Goal: Information Seeking & Learning: Check status

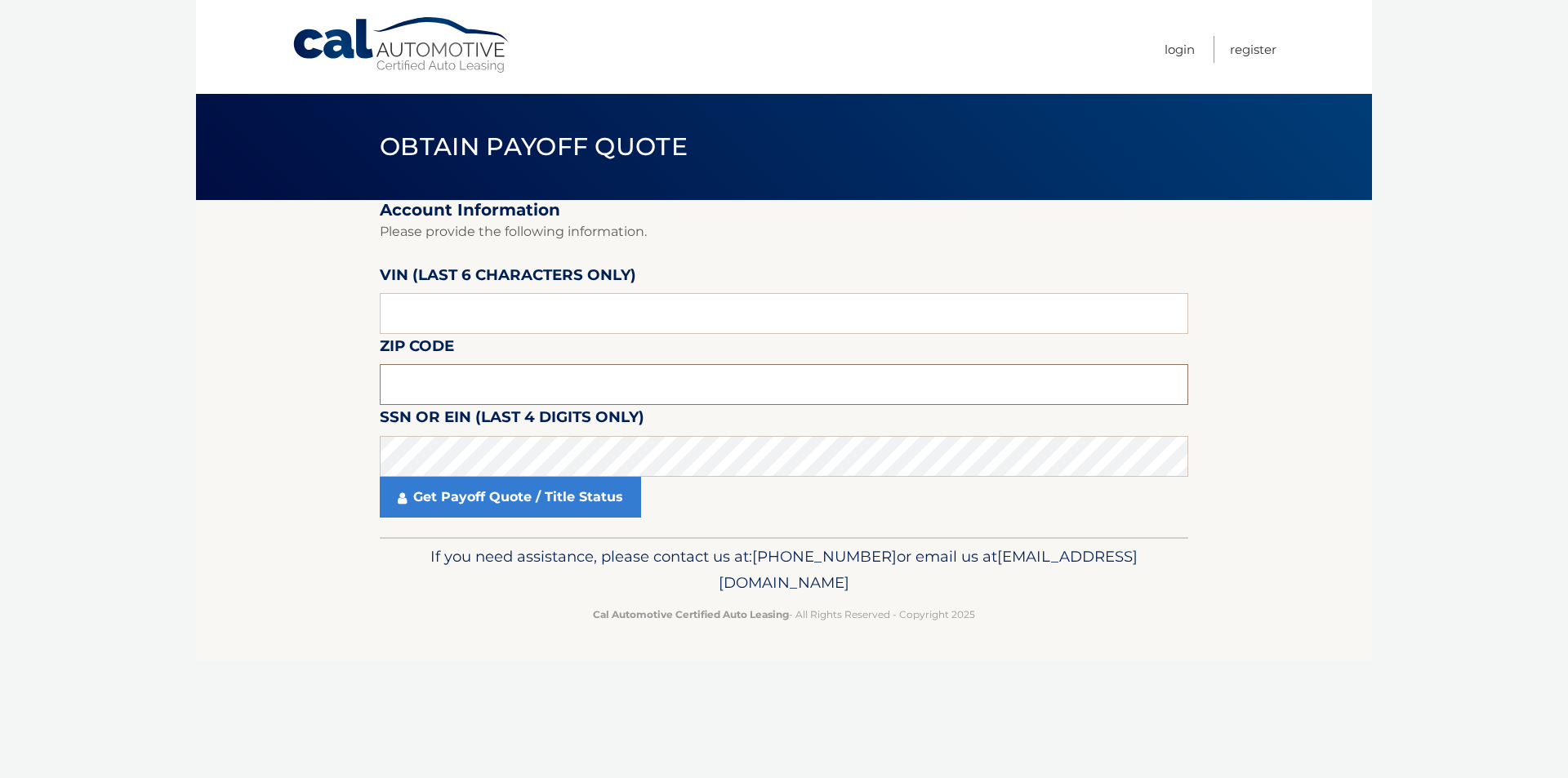
click at [525, 380] on input "text" at bounding box center [783, 385] width 809 height 41
click at [520, 321] on input "text" at bounding box center [783, 314] width 809 height 41
click at [520, 317] on input "text" at bounding box center [783, 314] width 809 height 41
click at [420, 319] on input "text" at bounding box center [783, 314] width 809 height 41
paste input "261000"
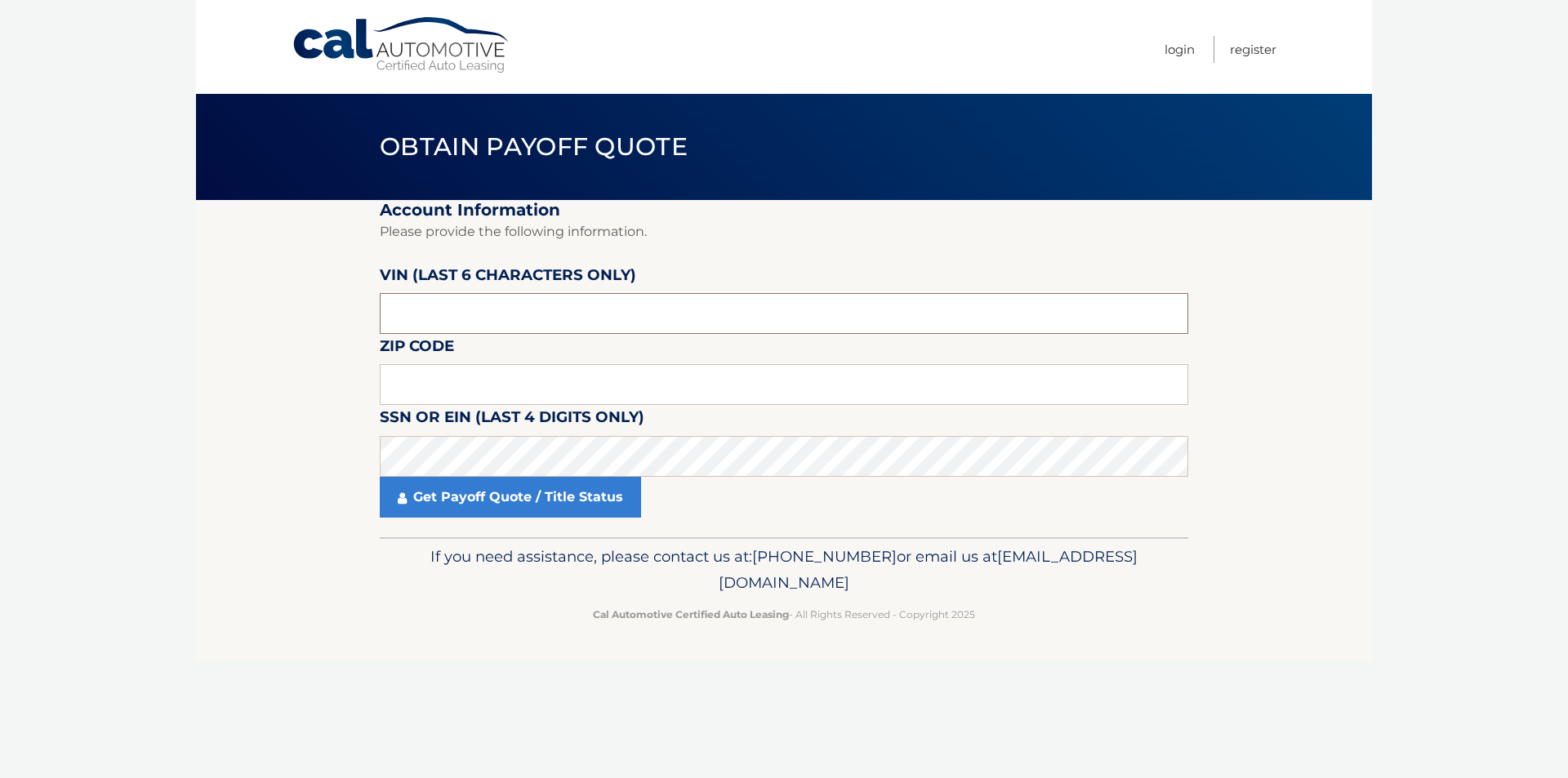
type input "261000"
click at [447, 321] on input "261000" at bounding box center [783, 314] width 809 height 41
click at [447, 320] on input "261000" at bounding box center [783, 314] width 809 height 41
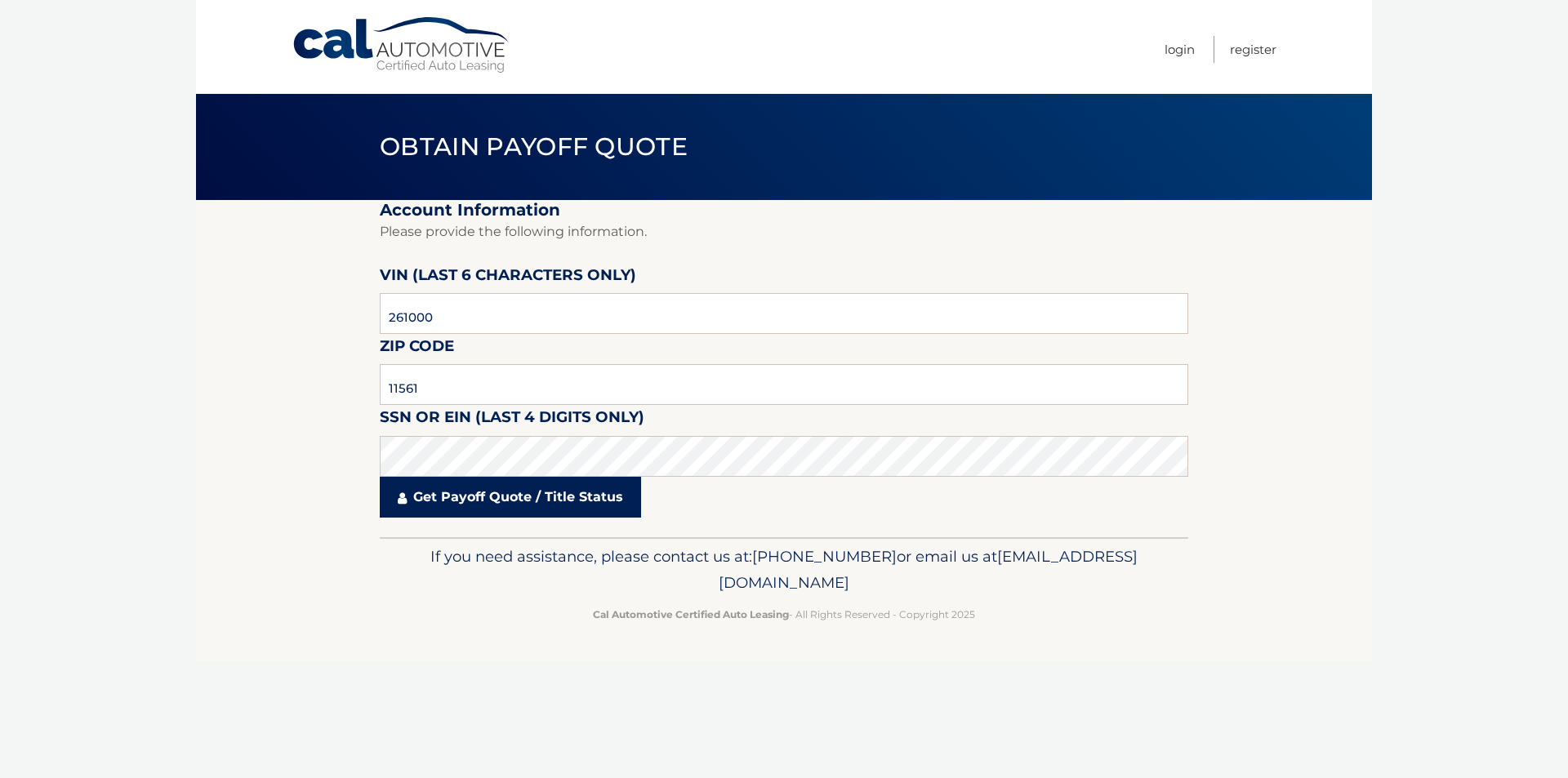
click at [477, 501] on link "Get Payoff Quote / Title Status" at bounding box center [510, 497] width 261 height 41
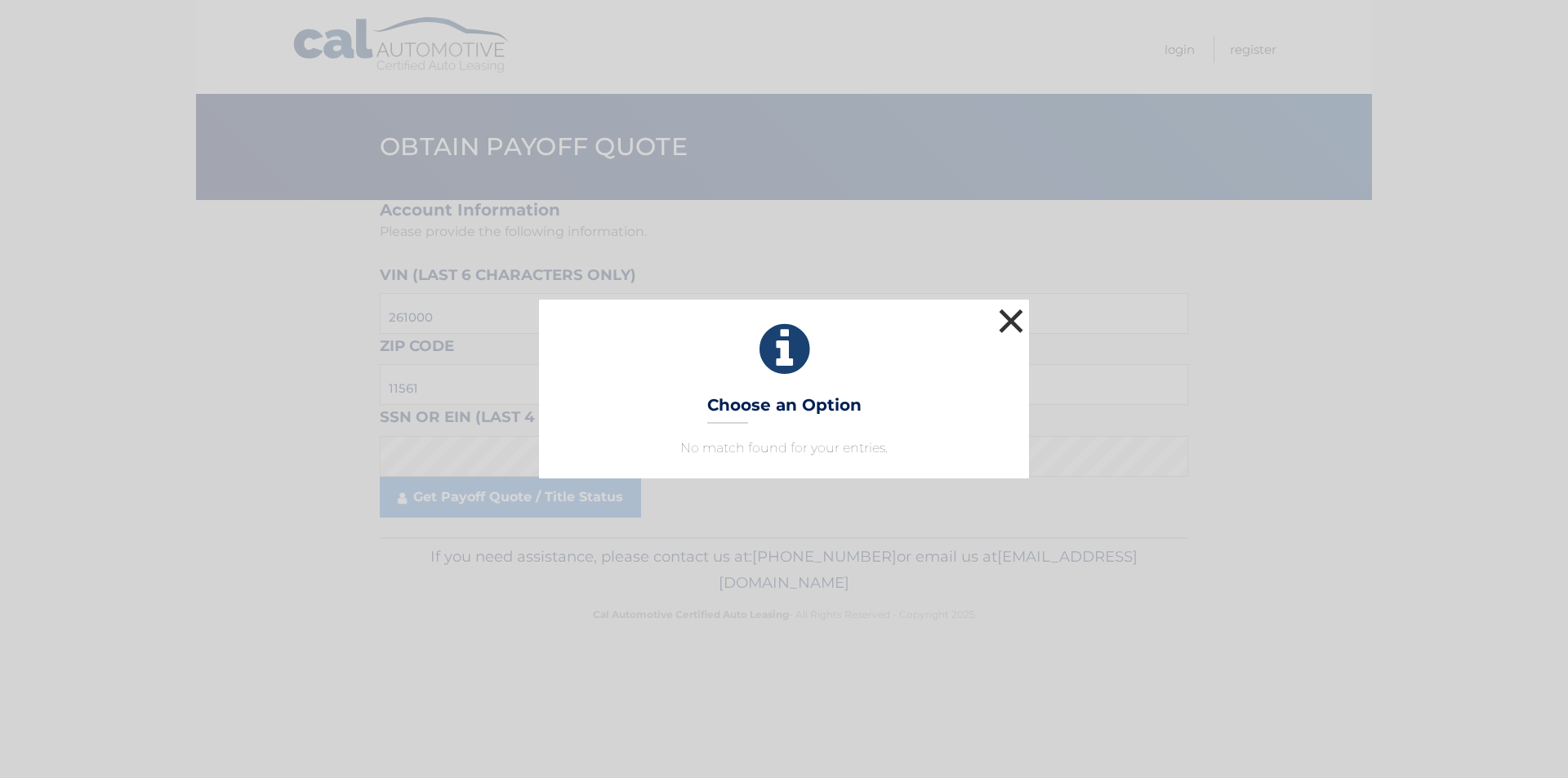
click at [1005, 321] on button "×" at bounding box center [1011, 321] width 33 height 33
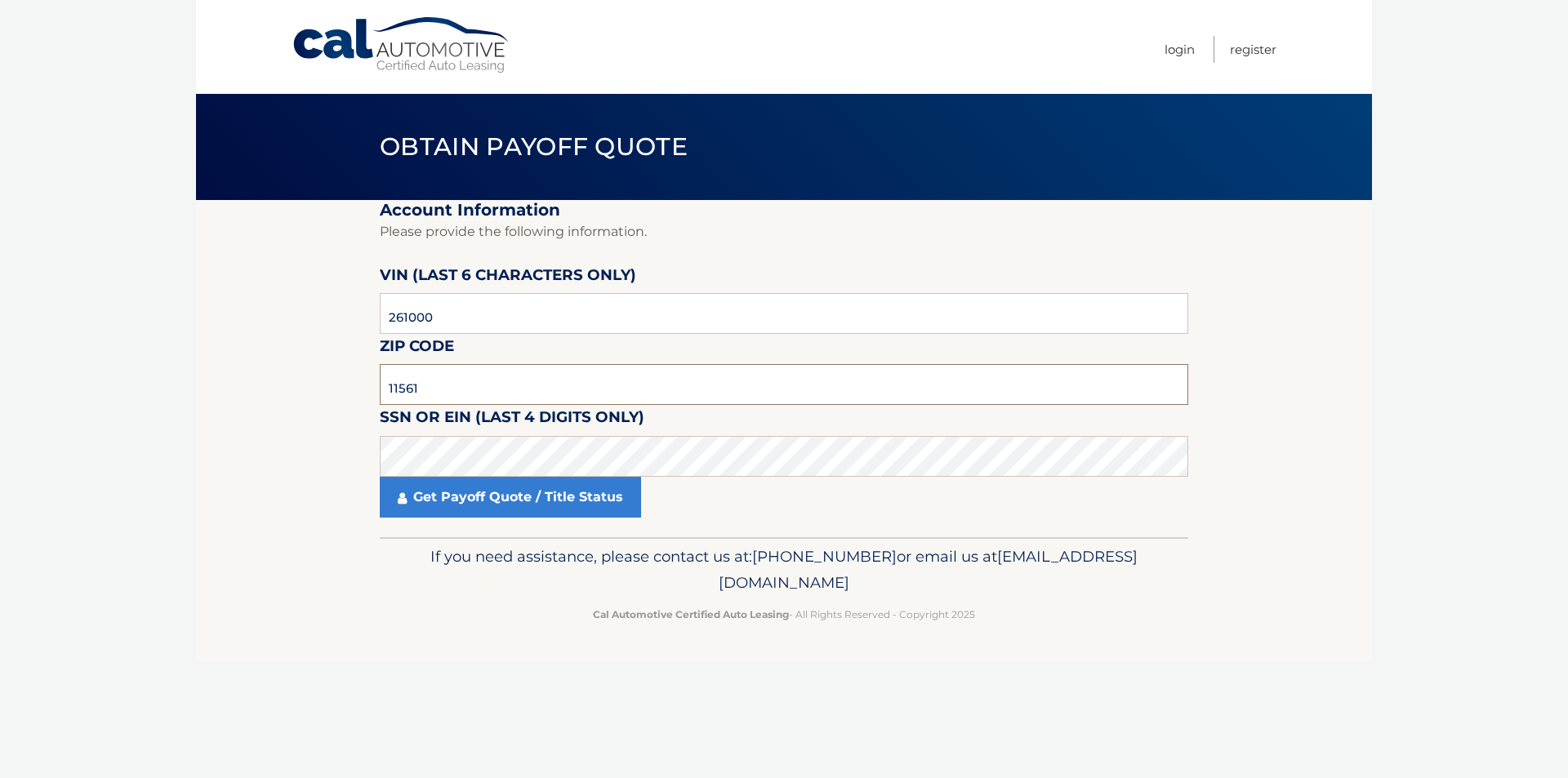
click at [440, 384] on input "11561" at bounding box center [783, 385] width 809 height 41
click at [446, 394] on input "11561" at bounding box center [783, 385] width 809 height 41
click at [433, 307] on input "261000" at bounding box center [783, 314] width 809 height 41
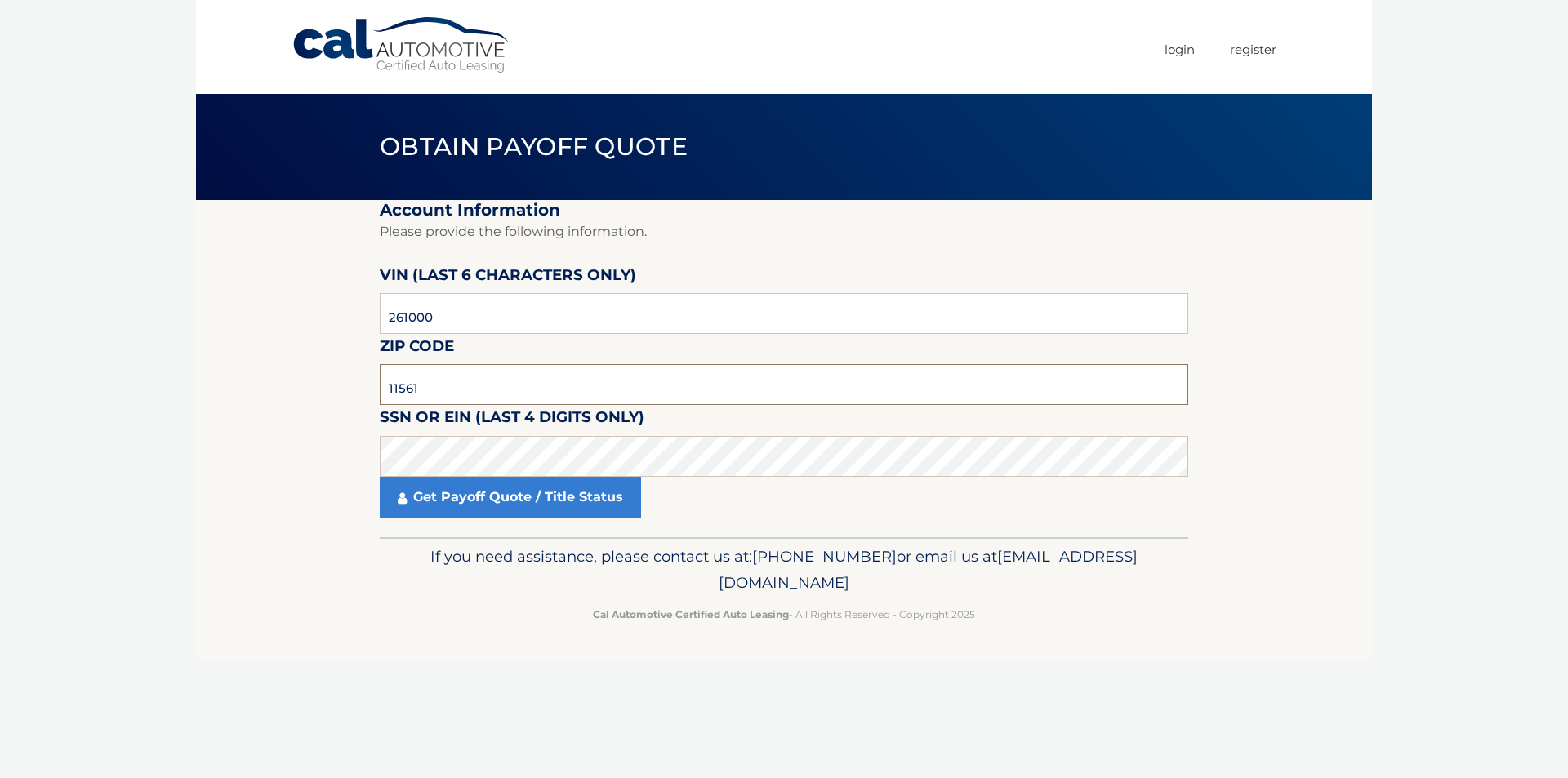
drag, startPoint x: 446, startPoint y: 396, endPoint x: 379, endPoint y: 385, distance: 67.9
click at [379, 385] on input "11561" at bounding box center [783, 385] width 809 height 41
click at [400, 393] on input "11561" at bounding box center [783, 385] width 809 height 41
click at [399, 393] on input "11561" at bounding box center [783, 385] width 809 height 41
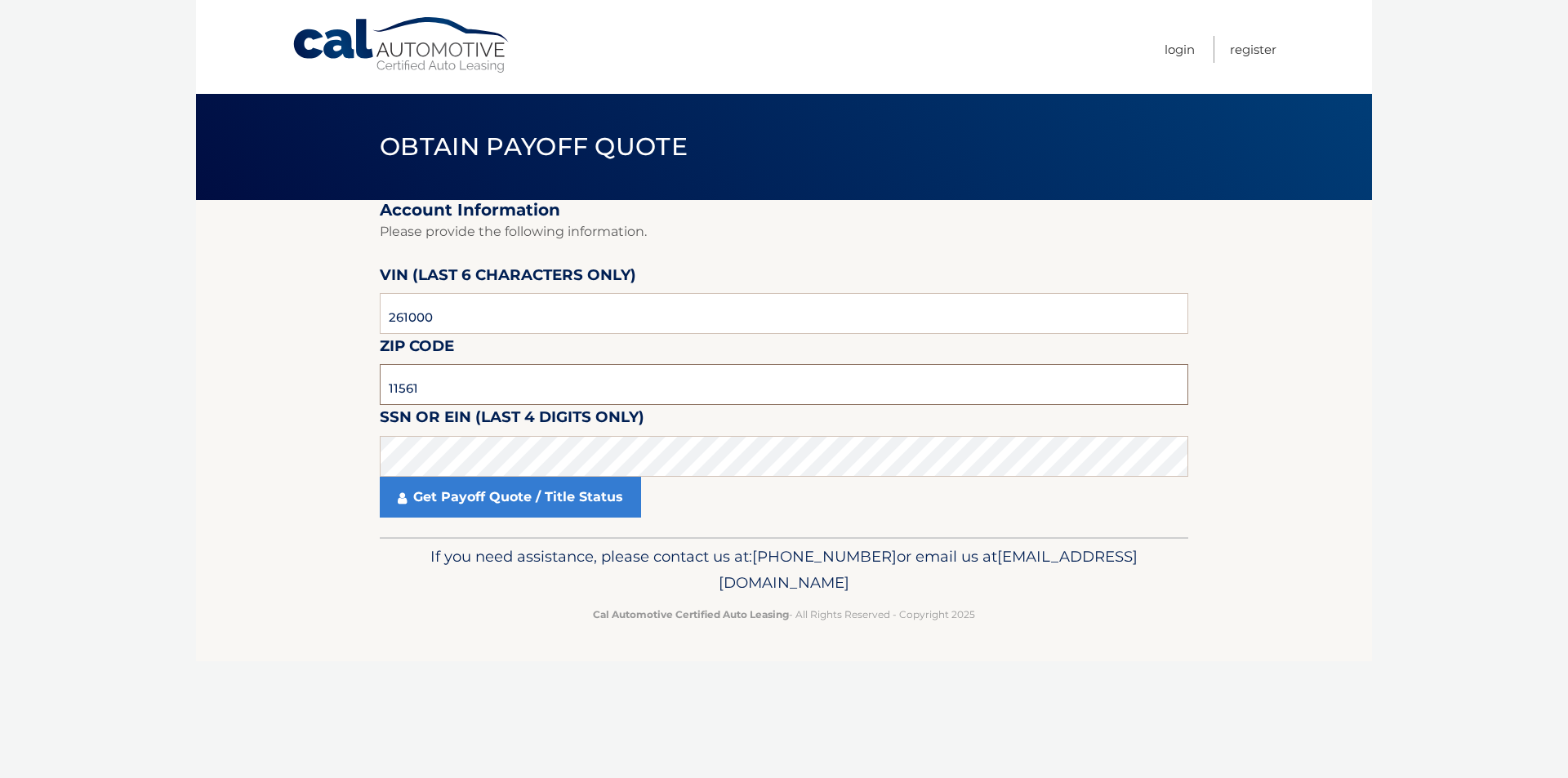
click at [399, 393] on input "11561" at bounding box center [783, 385] width 809 height 41
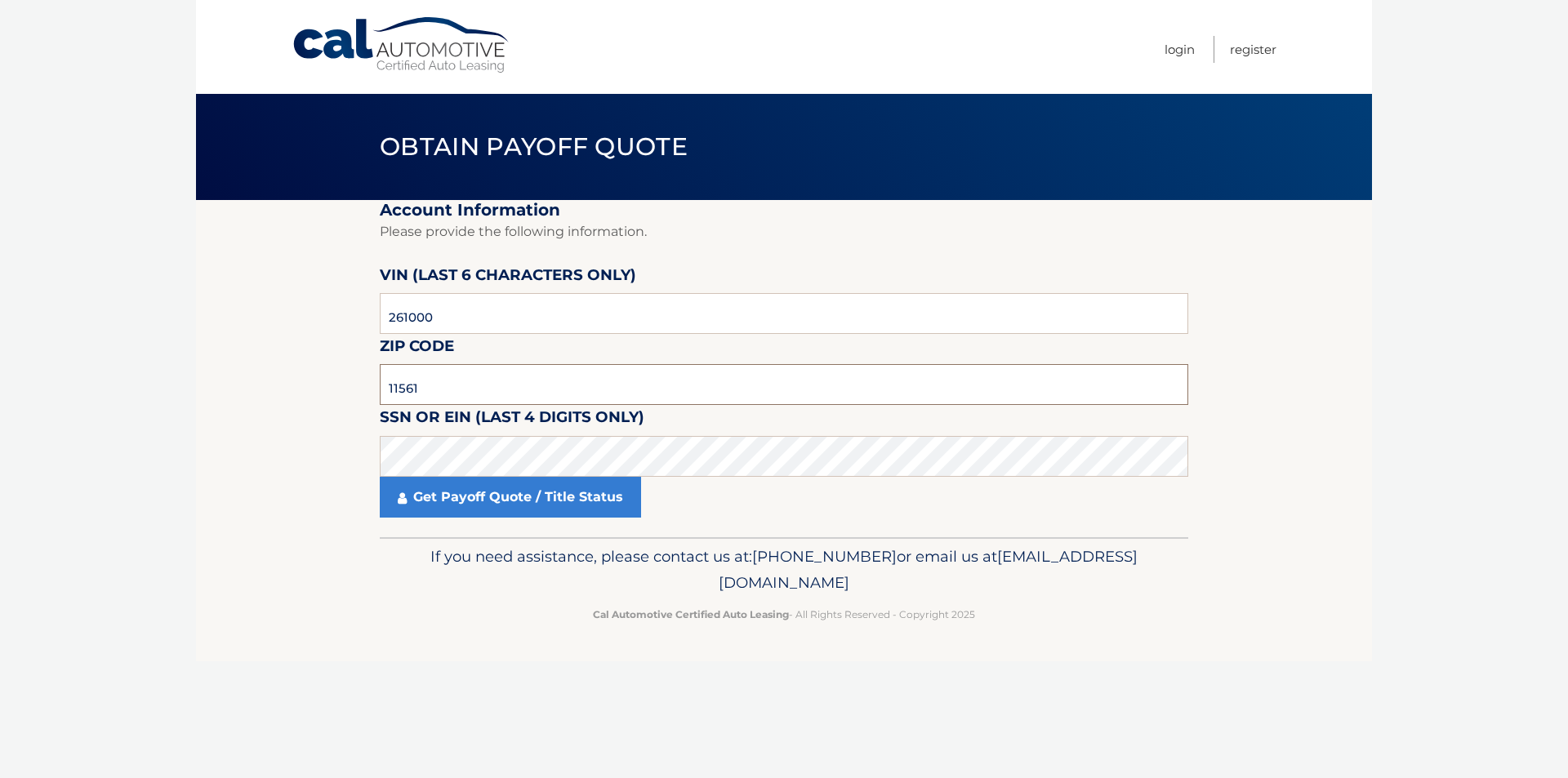
click at [404, 394] on input "11561" at bounding box center [783, 385] width 809 height 41
drag, startPoint x: 413, startPoint y: 396, endPoint x: 396, endPoint y: 389, distance: 18.4
click at [396, 389] on input "11561" at bounding box center [783, 385] width 809 height 41
click at [396, 388] on input "11561" at bounding box center [783, 385] width 809 height 41
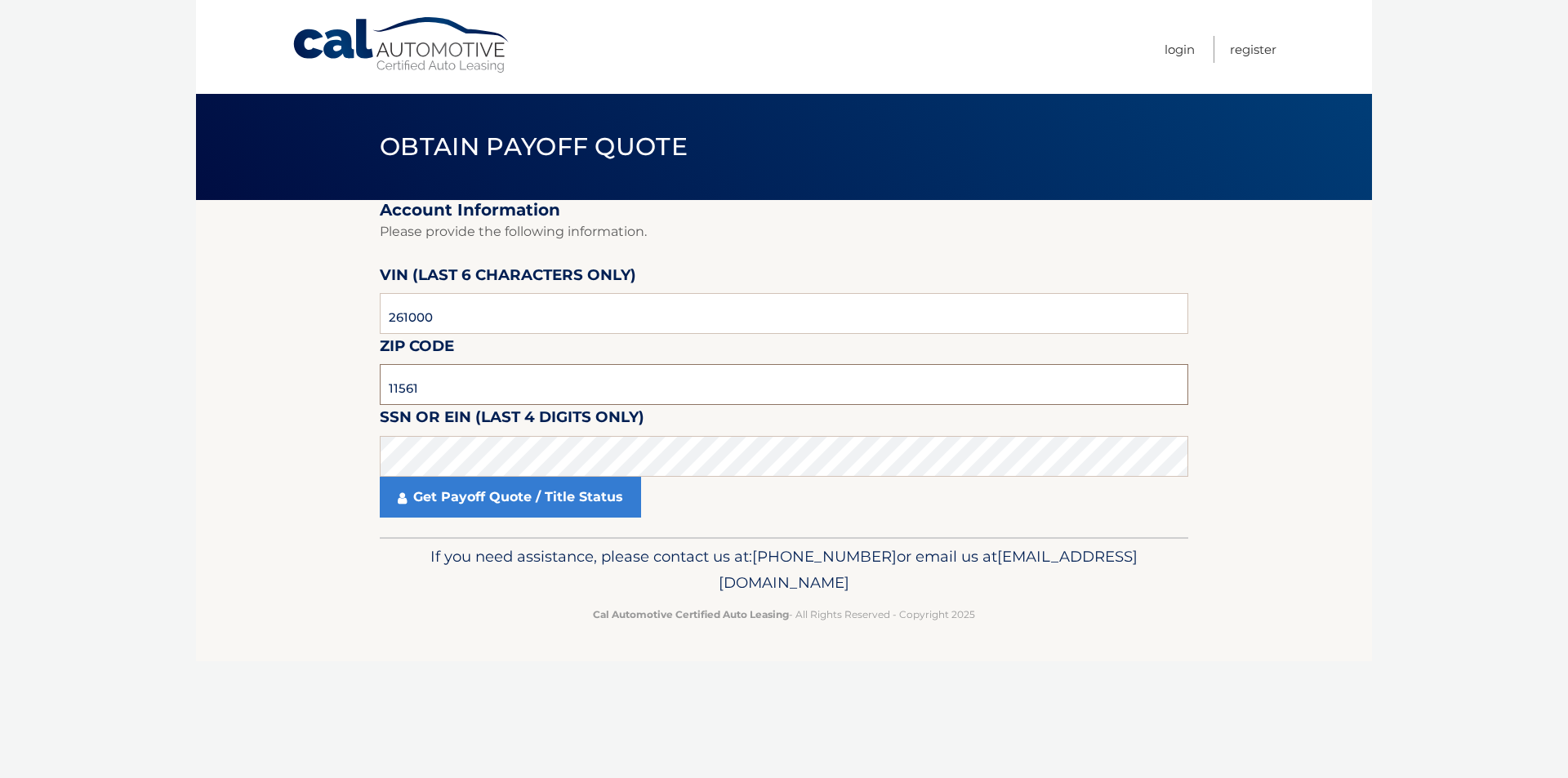
click at [397, 388] on input "11561" at bounding box center [783, 385] width 809 height 41
click at [397, 380] on input "11561" at bounding box center [783, 385] width 809 height 41
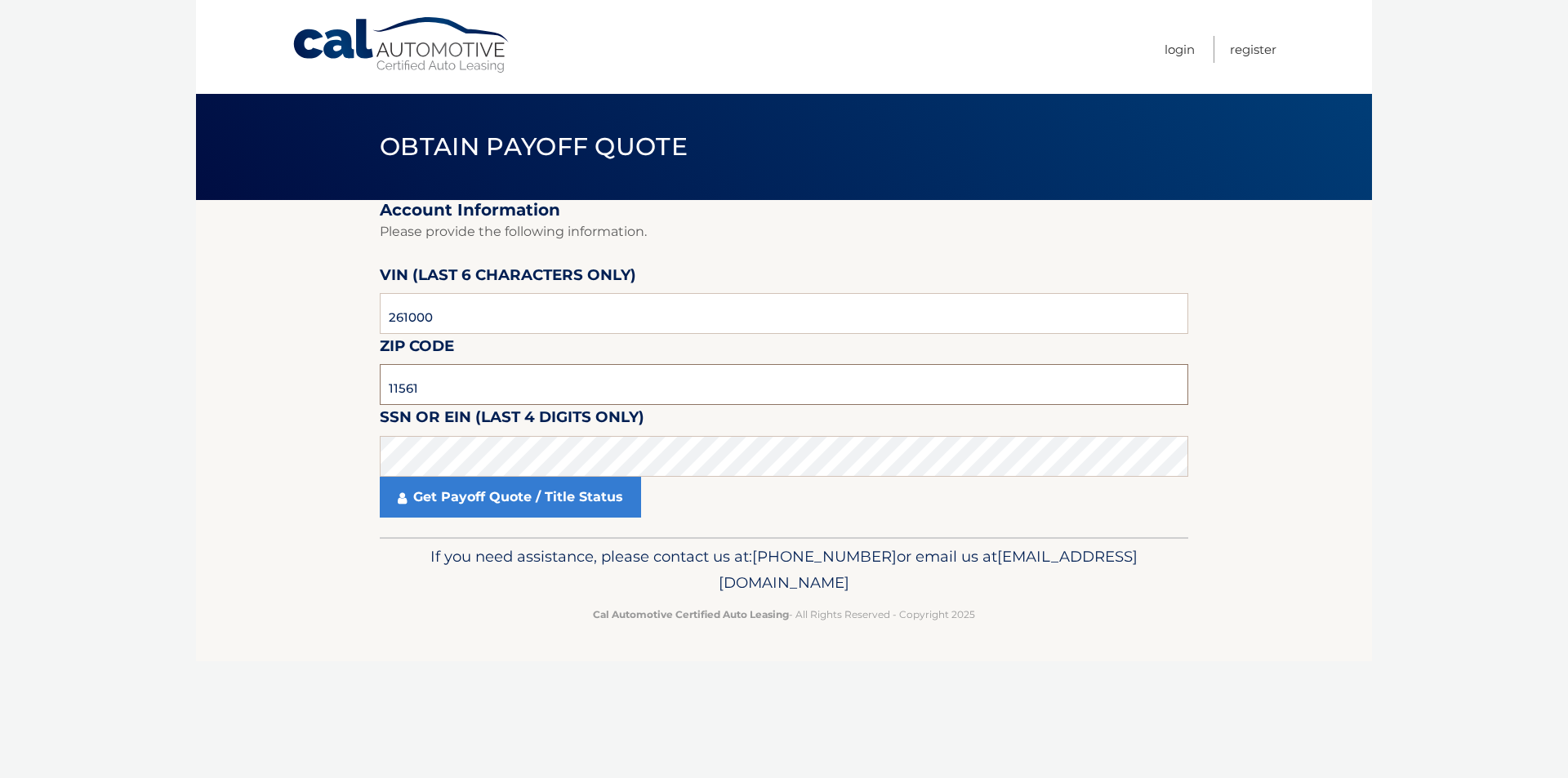
click at [435, 372] on input "11561" at bounding box center [783, 385] width 809 height 41
click at [435, 379] on input "11561" at bounding box center [783, 385] width 809 height 41
type input "11803"
click button "For Originating Dealer" at bounding box center [0, 0] width 0 height 0
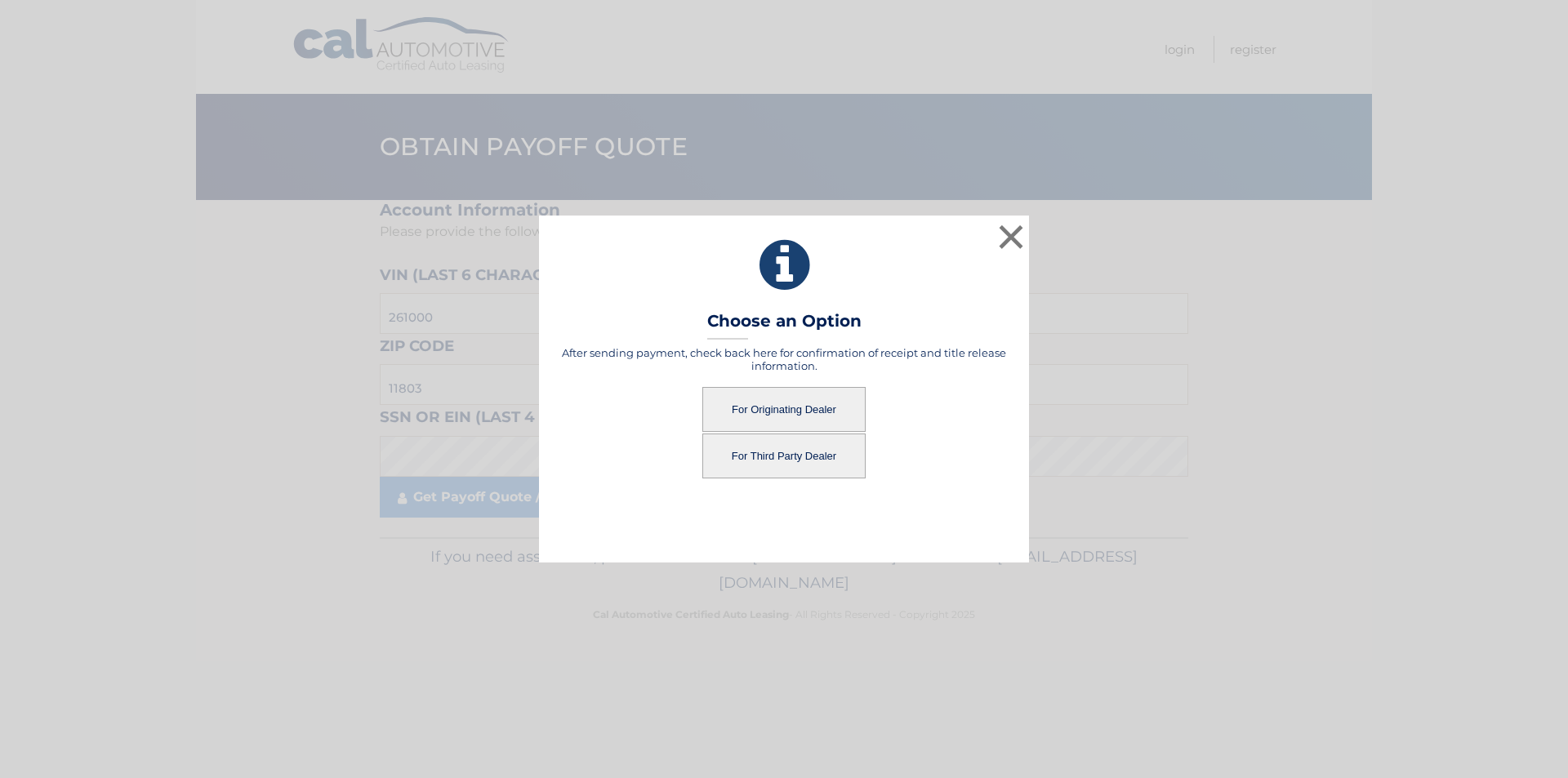
click at [798, 409] on button "For Originating Dealer" at bounding box center [783, 409] width 163 height 45
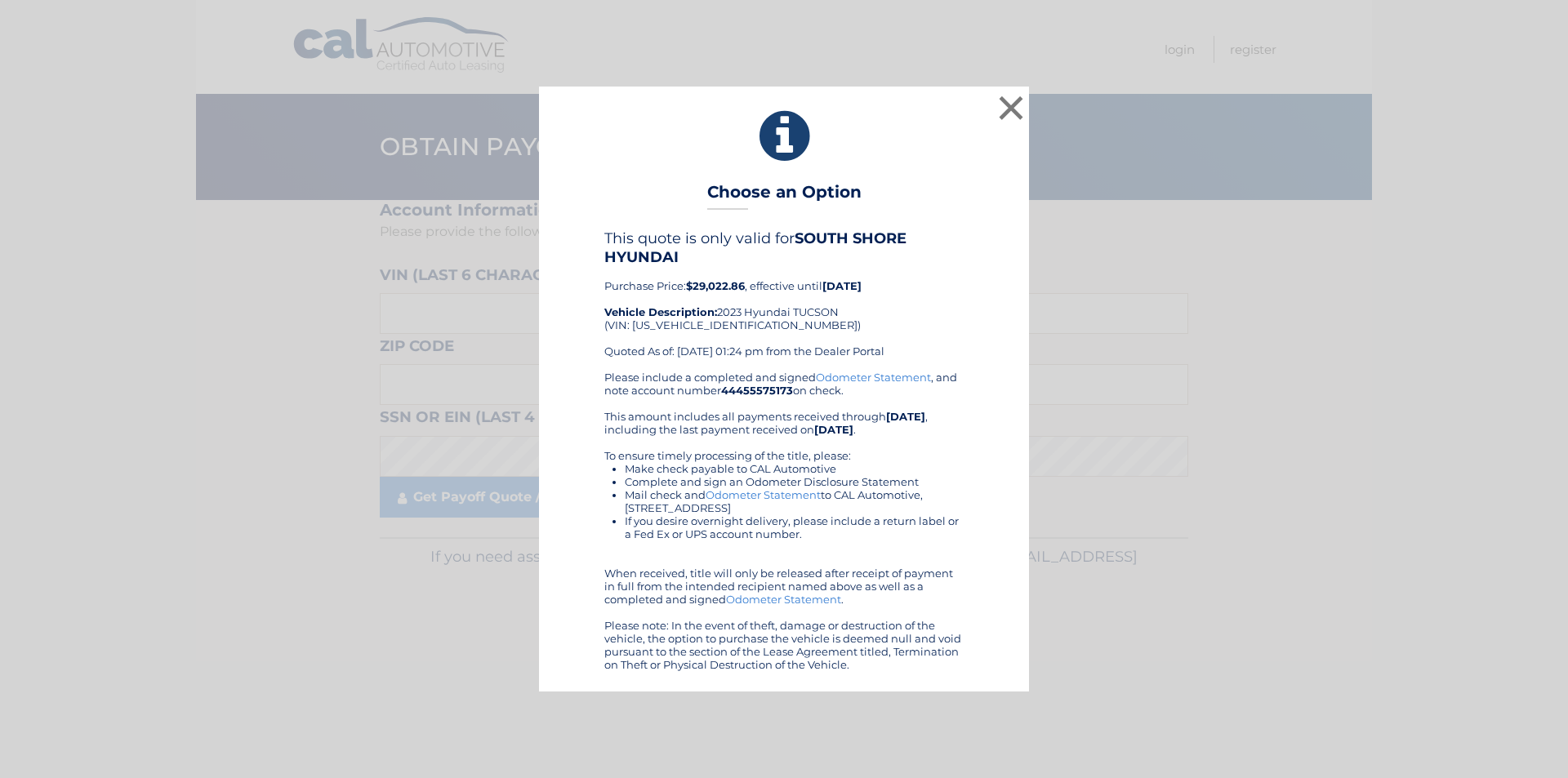
click at [792, 409] on div "Please include a completed and signed Odometer Statement , and note account num…" at bounding box center [784, 520] width 360 height 301
drag, startPoint x: 712, startPoint y: 249, endPoint x: 688, endPoint y: 179, distance: 74.0
click at [688, 179] on div "× Choose an Option This quote is only valid for SOUTH SHORE HYUNDAI Purchase Pr…" at bounding box center [784, 389] width 490 height 604
drag, startPoint x: 690, startPoint y: 108, endPoint x: 931, endPoint y: 705, distance: 643.8
click at [931, 706] on div "× Choose an Option This quote is only valid for SOUTH SHORE HYUNDAI Purchase Pr…" at bounding box center [784, 389] width 1568 height 778
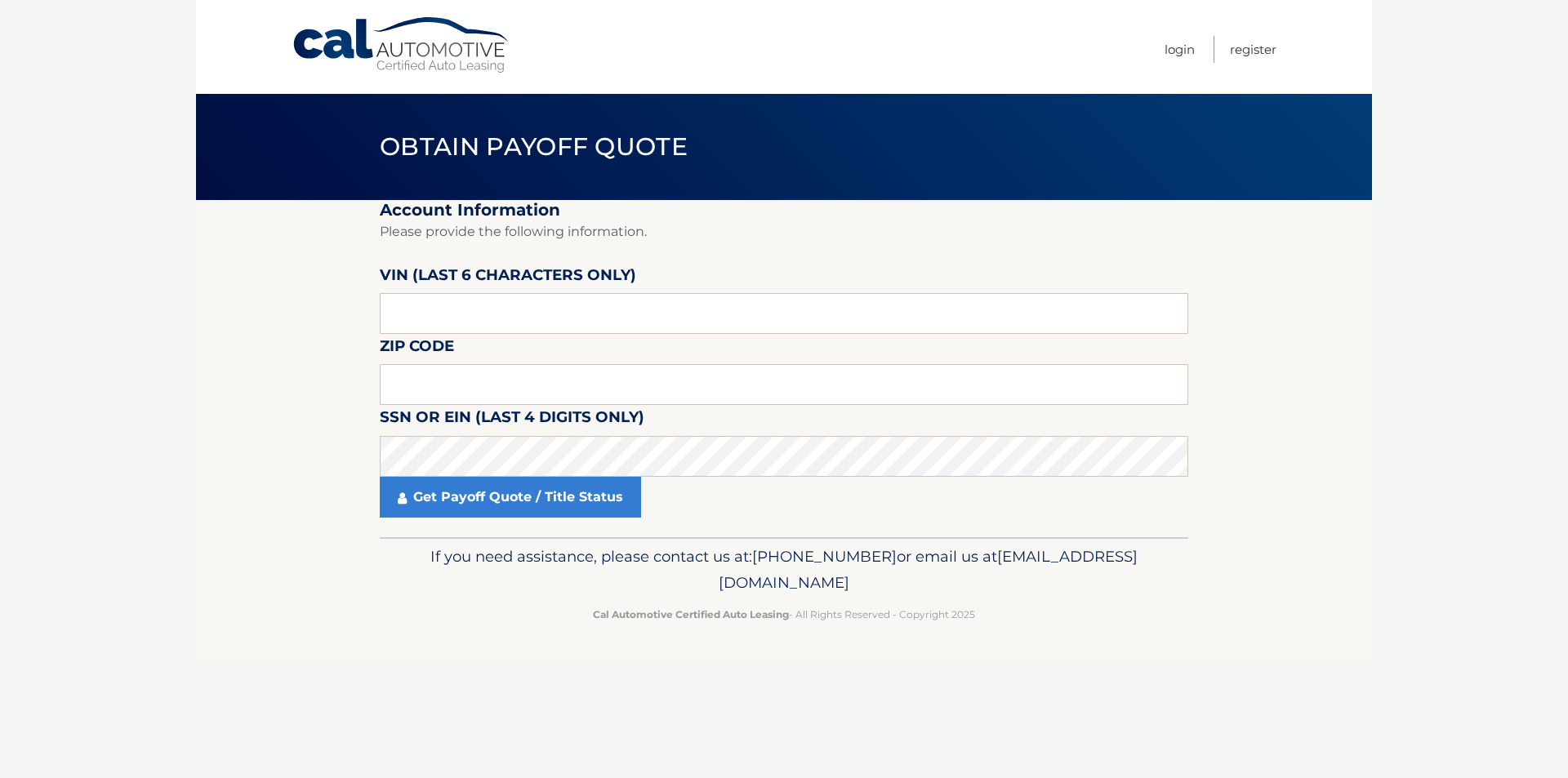
drag, startPoint x: 828, startPoint y: 508, endPoint x: 612, endPoint y: 293, distance: 304.8
click at [612, 293] on label "VIN (last 6 characters only)" at bounding box center [507, 278] width 256 height 30
click at [581, 317] on input "text" at bounding box center [783, 314] width 809 height 41
type input "271600"
type input "11803"
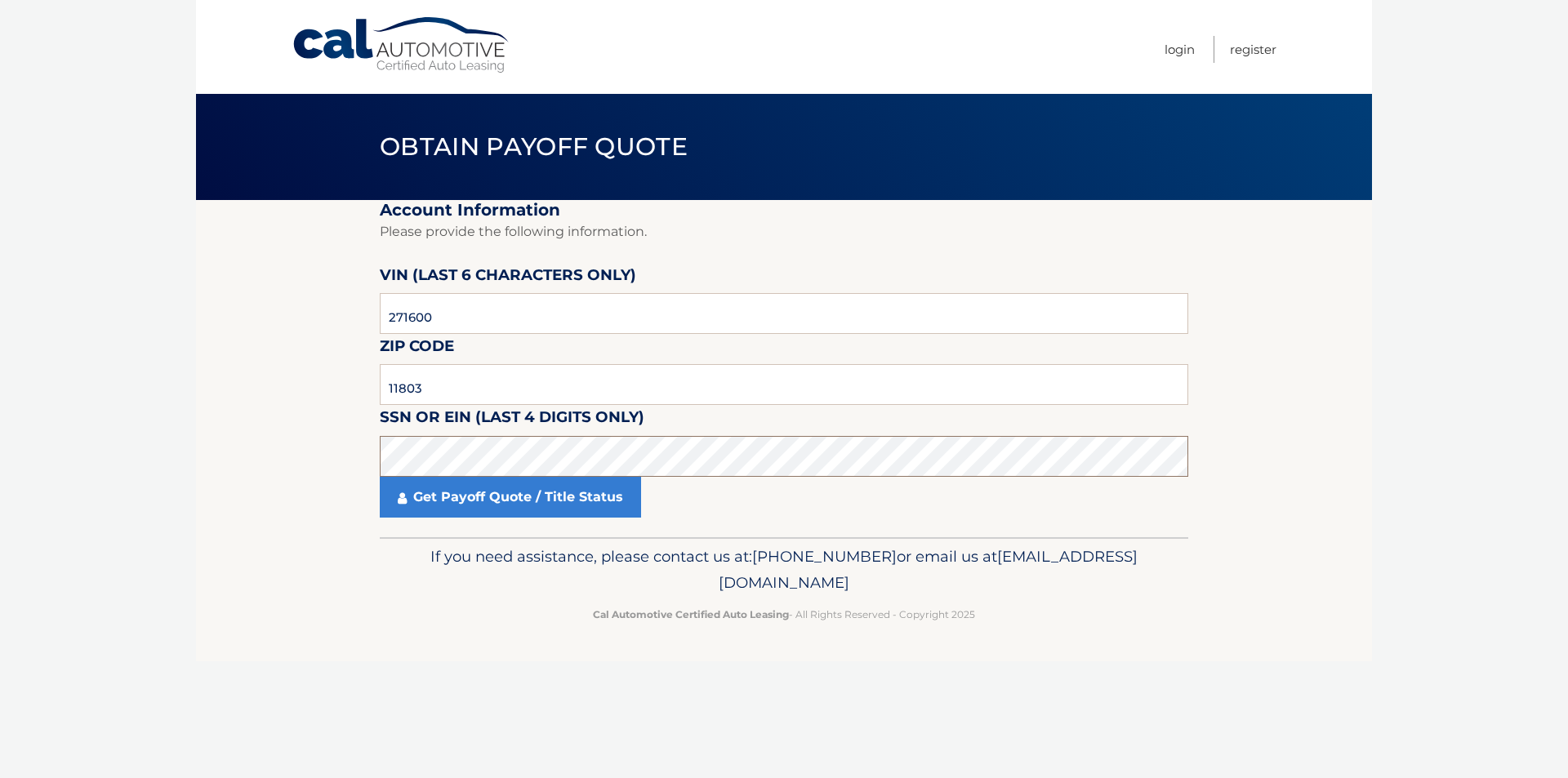
click button "For Originating Dealer" at bounding box center [0, 0] width 0 height 0
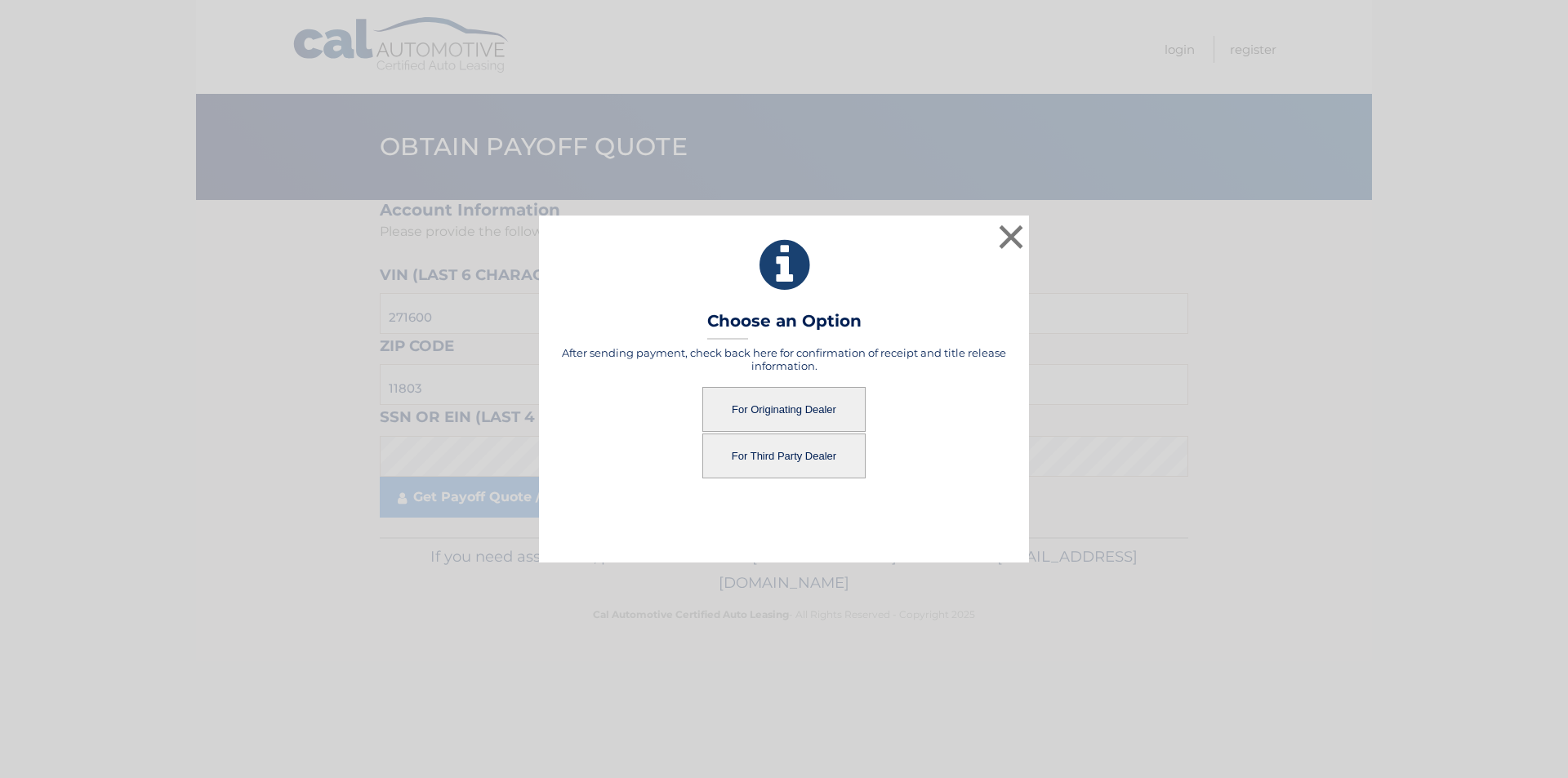
click at [780, 461] on button "For Third Party Dealer" at bounding box center [783, 455] width 163 height 45
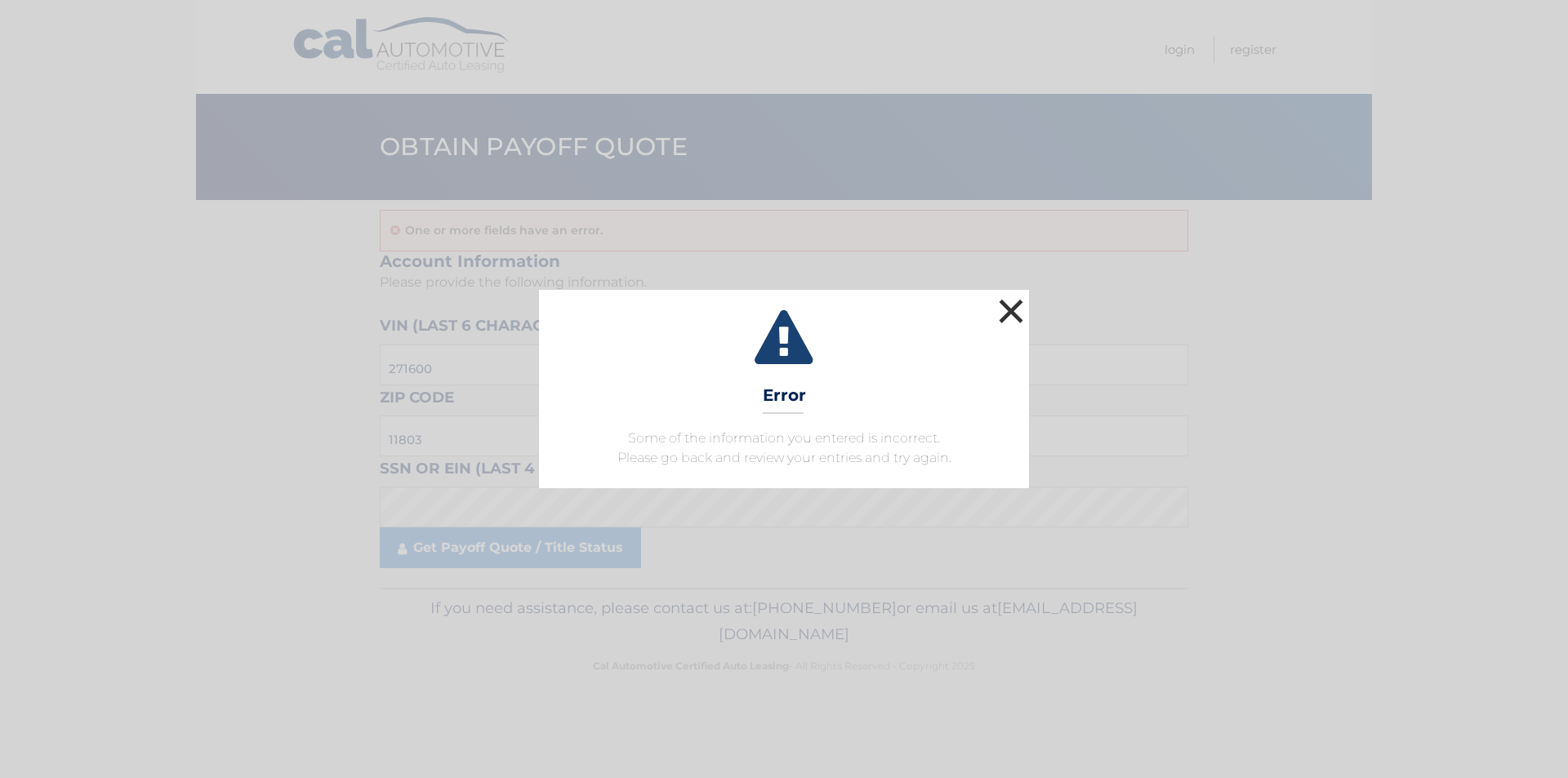
click at [1010, 302] on button "×" at bounding box center [1011, 311] width 33 height 33
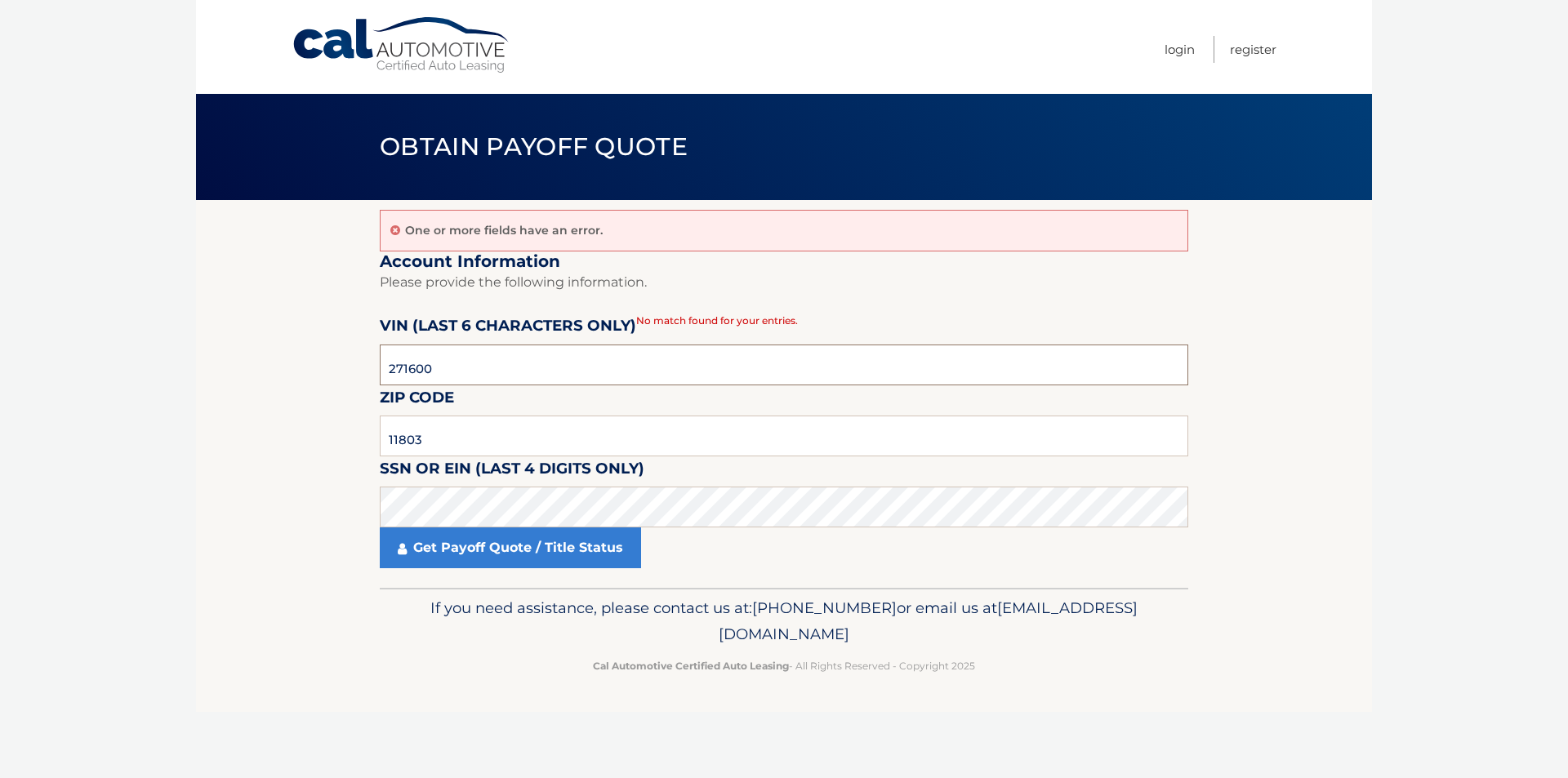
drag, startPoint x: 495, startPoint y: 361, endPoint x: 259, endPoint y: 372, distance: 236.3
click at [259, 372] on section "One or more fields have an error. Account Information Please provide the follow…" at bounding box center [783, 393] width 1176 height 387
type input "261000"
click button "For Originating Dealer" at bounding box center [0, 0] width 0 height 0
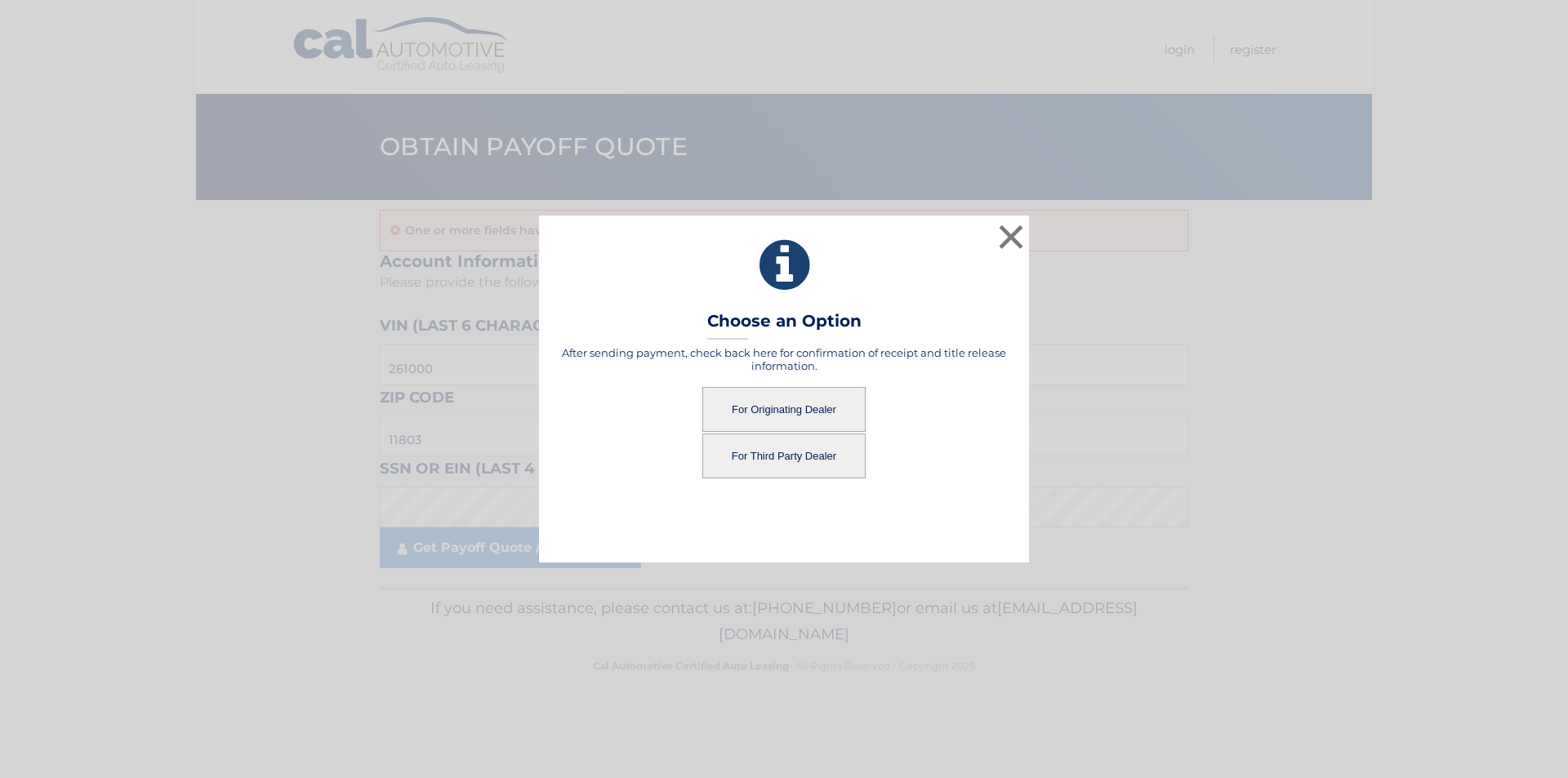
click at [769, 435] on button "For Third Party Dealer" at bounding box center [783, 455] width 163 height 45
click at [764, 452] on button "For Third Party Dealer" at bounding box center [783, 455] width 163 height 45
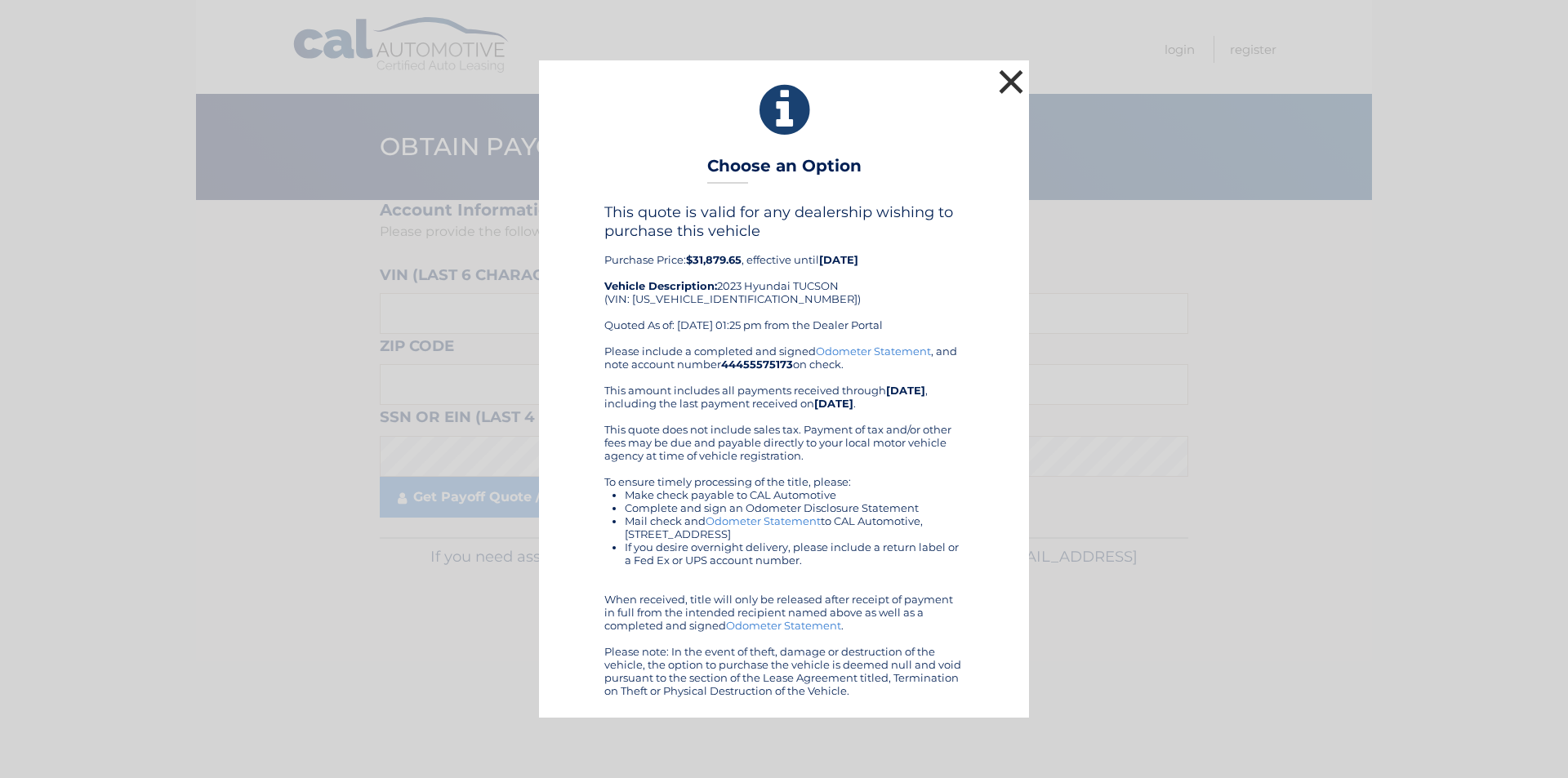
click at [1019, 75] on button "×" at bounding box center [1011, 82] width 33 height 33
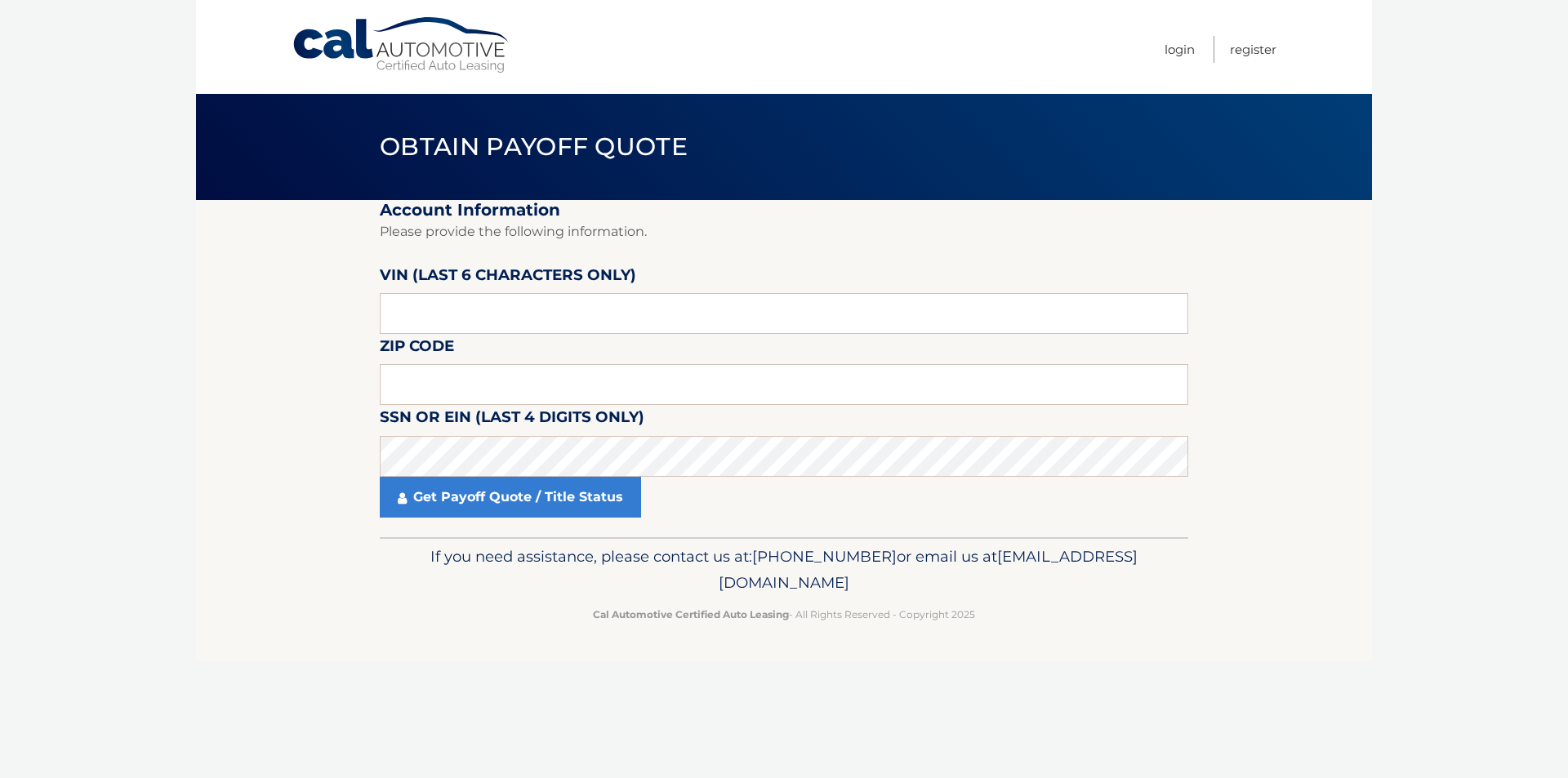
click at [427, 285] on label "VIN (last 6 characters only)" at bounding box center [507, 278] width 256 height 30
click at [430, 303] on input "text" at bounding box center [783, 314] width 809 height 41
type input "26100*"
type input "11"
type input "261000"
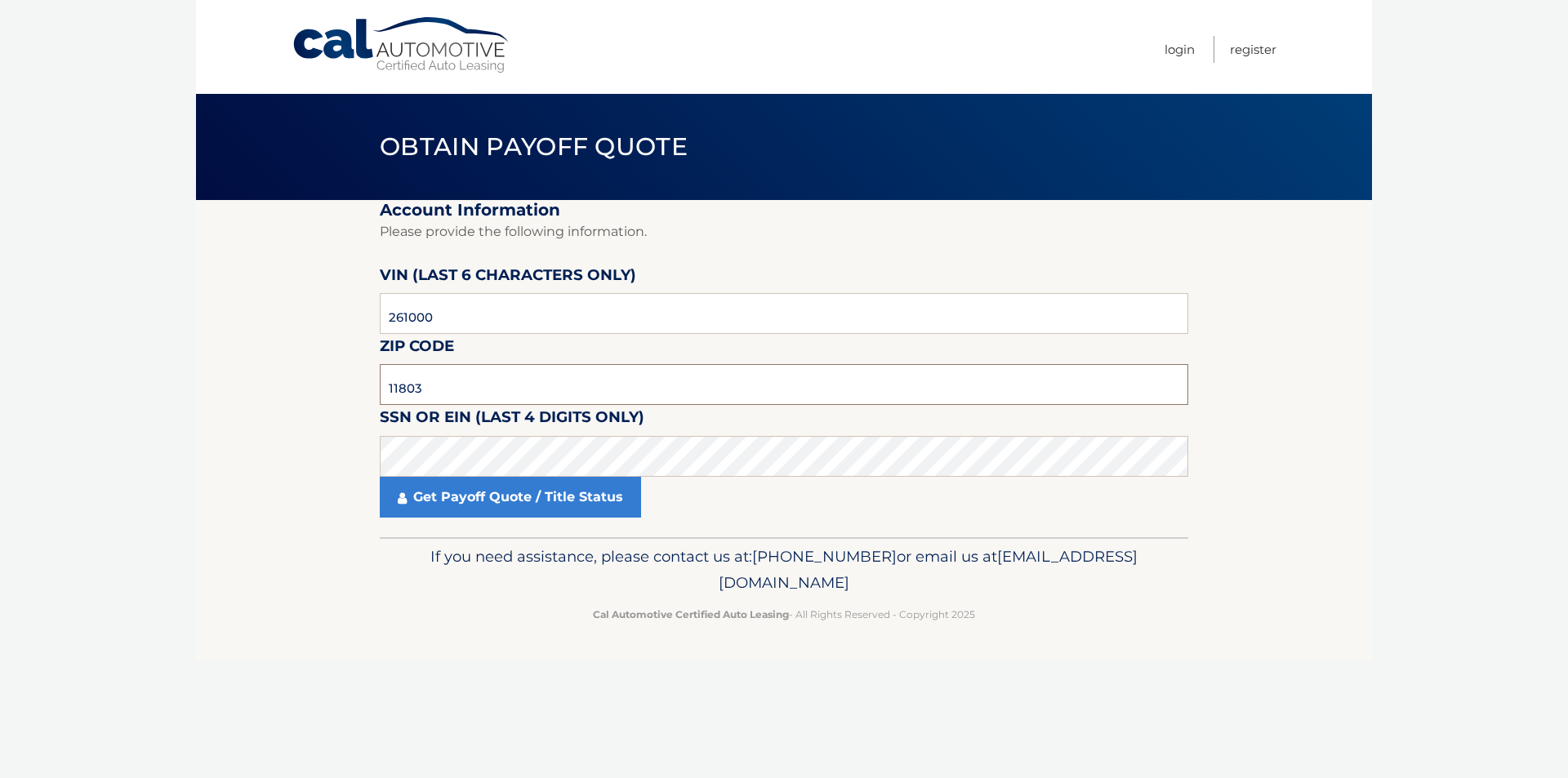
type input "11803"
click at [469, 499] on link "Get Payoff Quote / Title Status" at bounding box center [510, 497] width 261 height 41
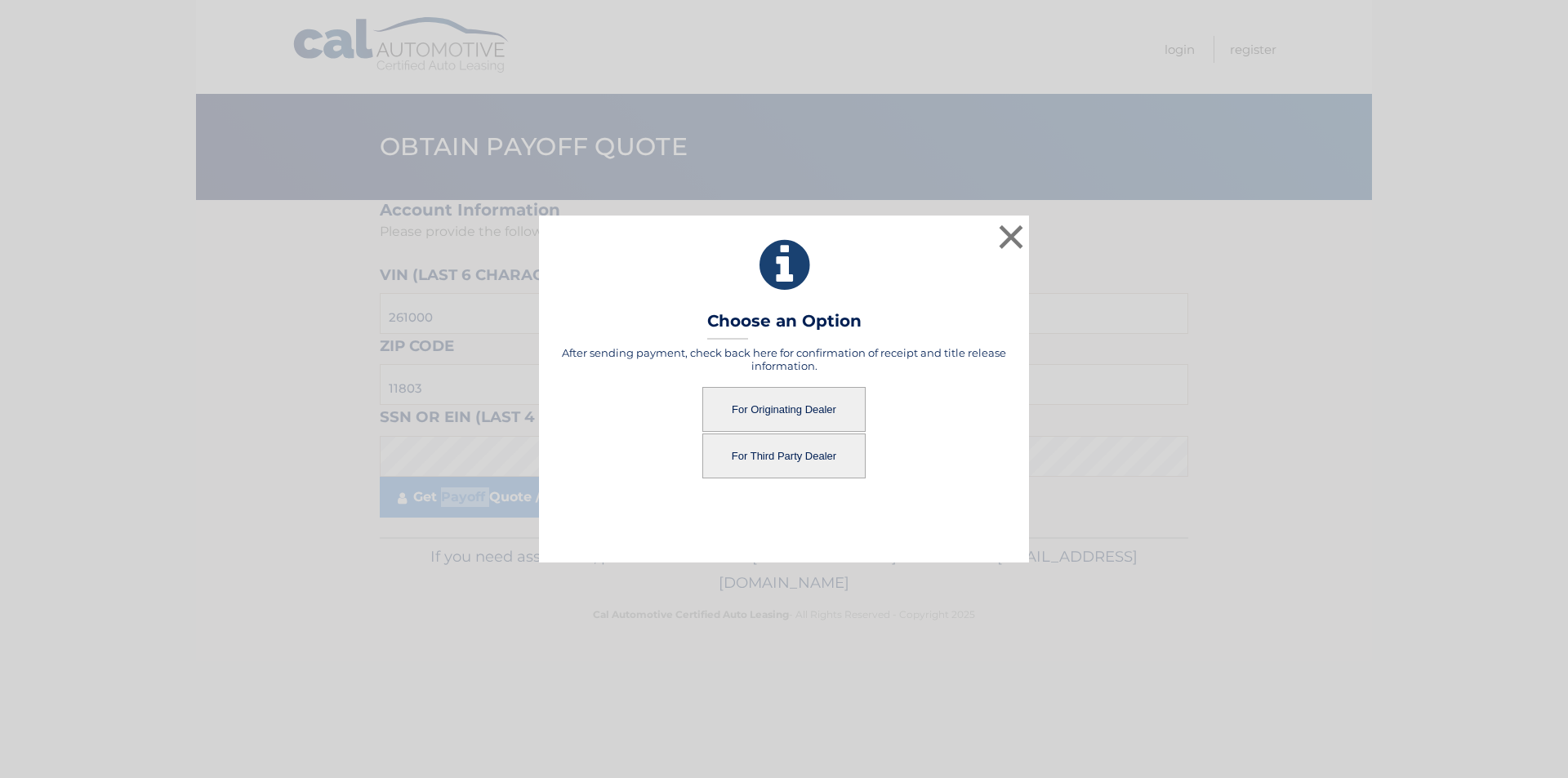
click at [764, 407] on button "For Originating Dealer" at bounding box center [783, 409] width 163 height 45
click at [797, 403] on button "For Originating Dealer" at bounding box center [783, 409] width 163 height 45
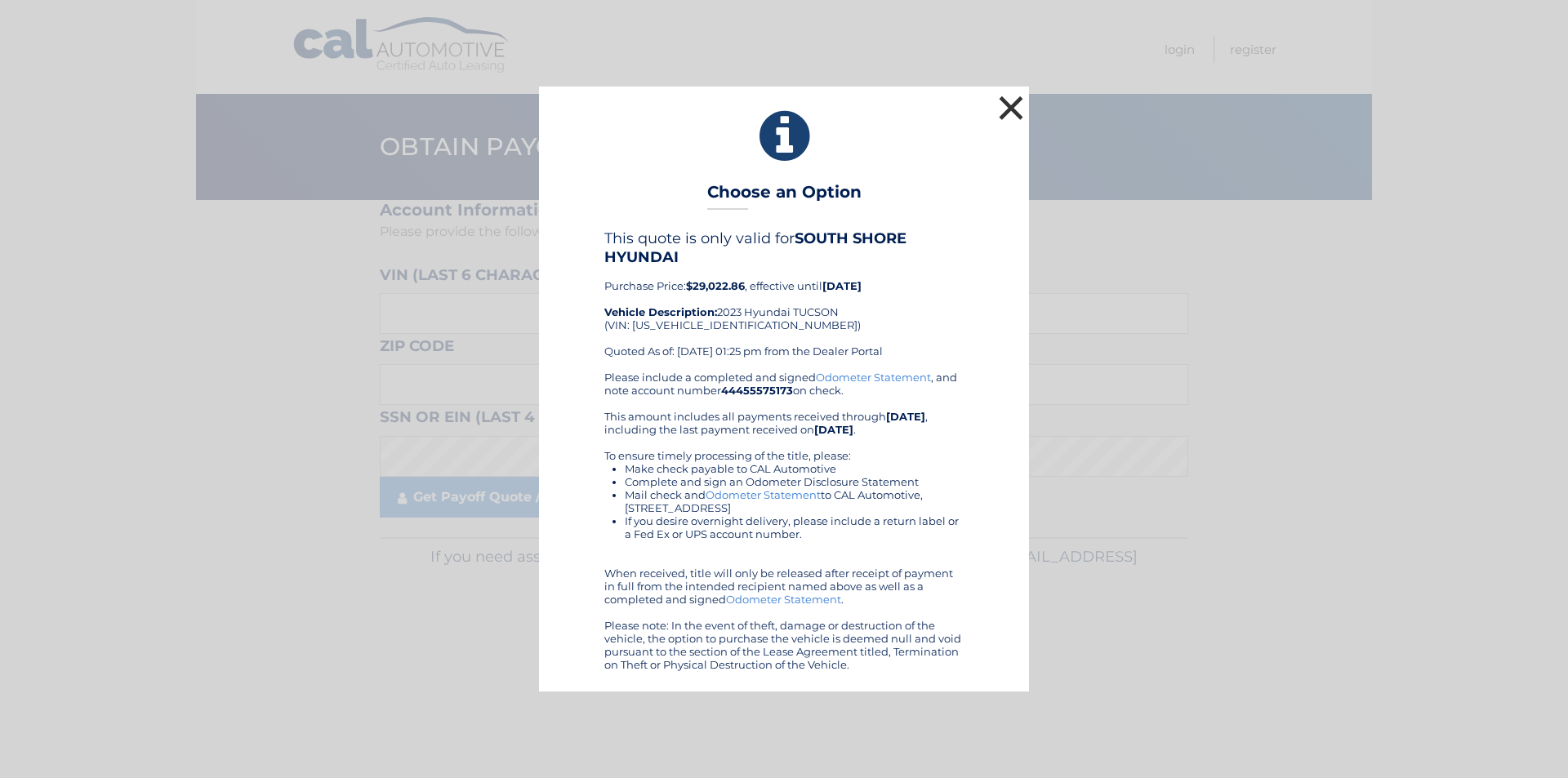
click at [1008, 116] on button "×" at bounding box center [1011, 108] width 33 height 33
